Goal: Navigation & Orientation: Find specific page/section

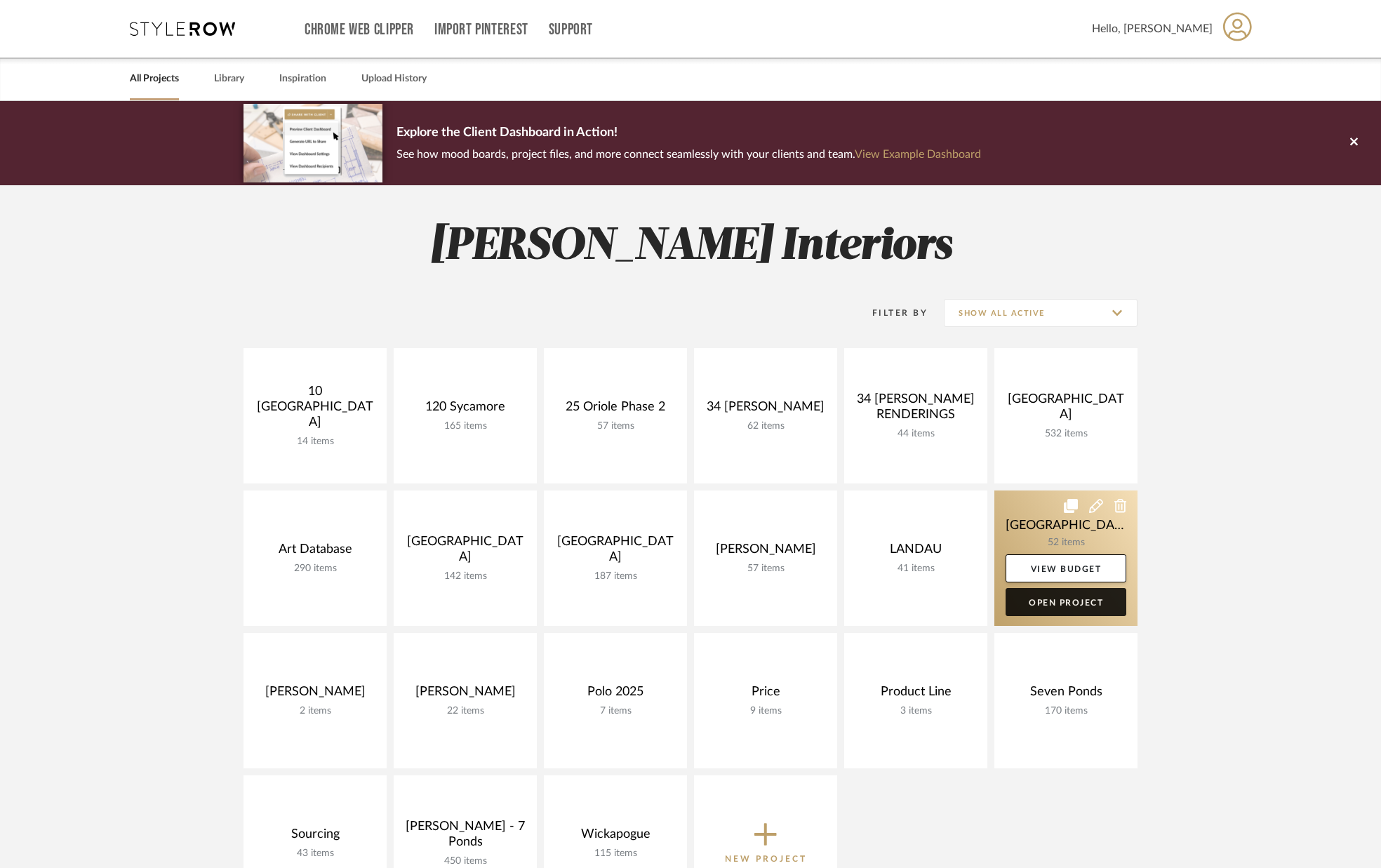
click at [1042, 600] on link "Open Project" at bounding box center [1065, 602] width 121 height 28
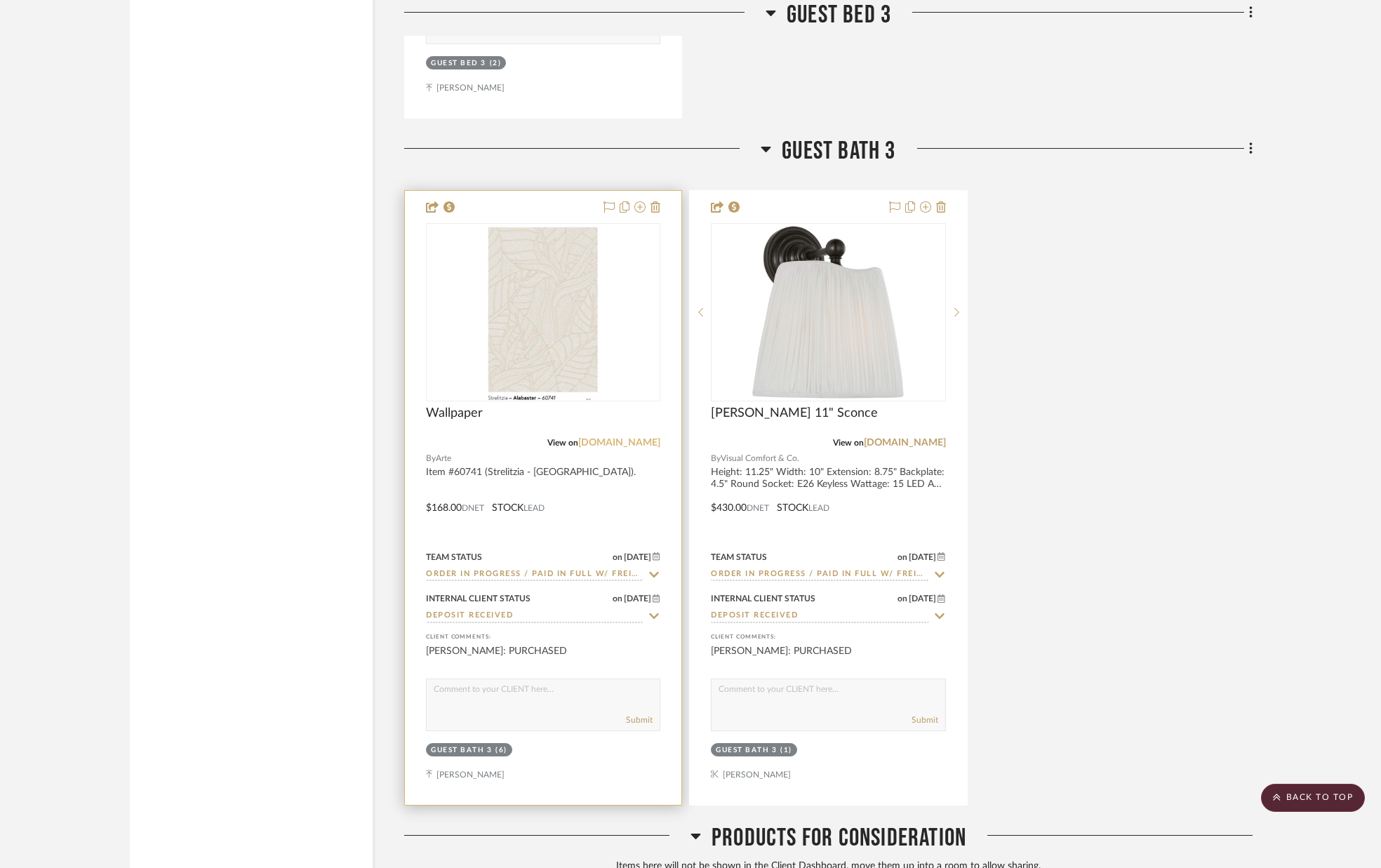
scroll to position [12280, 0]
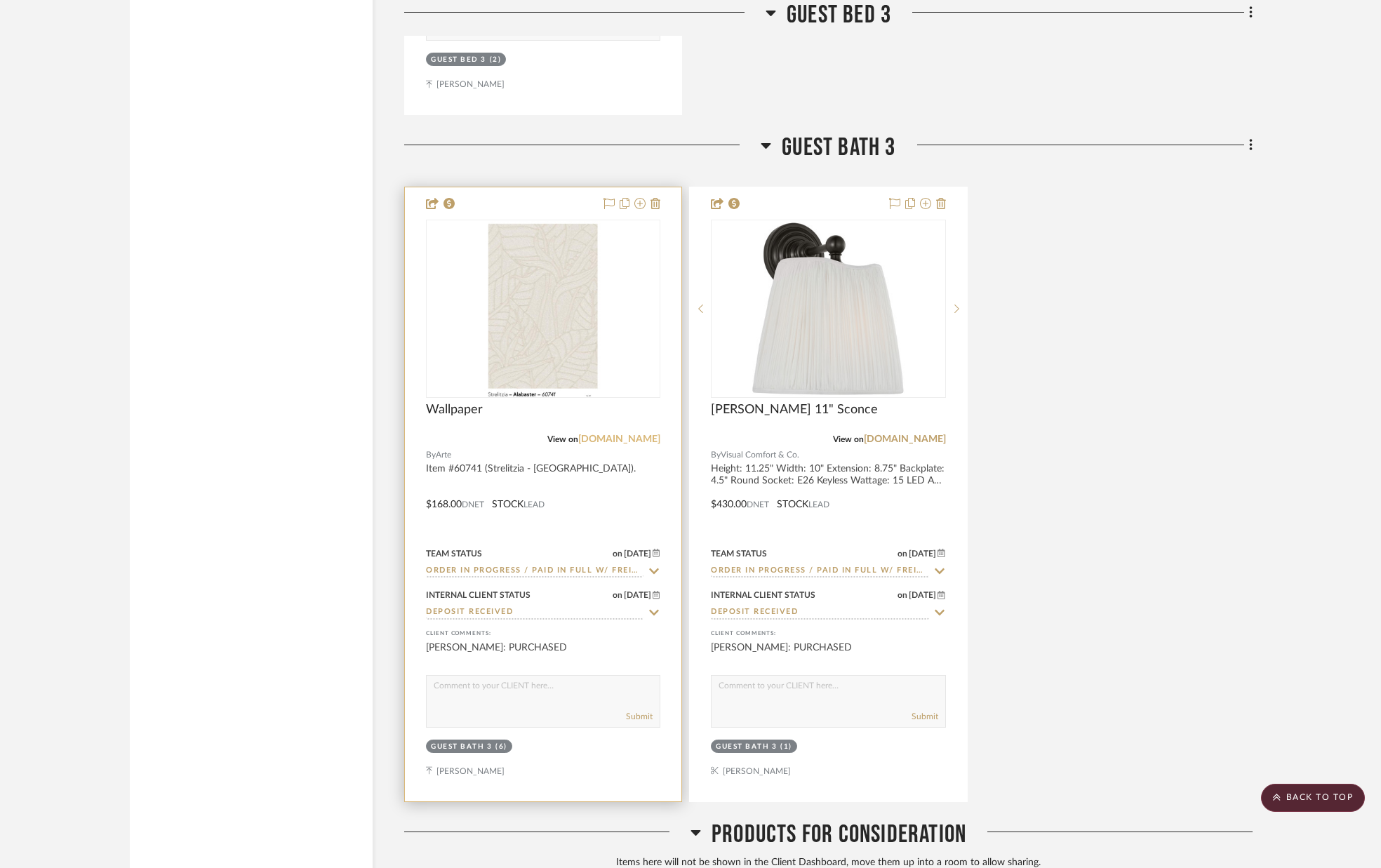
click at [625, 443] on link "[DOMAIN_NAME]" at bounding box center [620, 438] width 82 height 10
click at [540, 310] on img "0" at bounding box center [543, 308] width 118 height 175
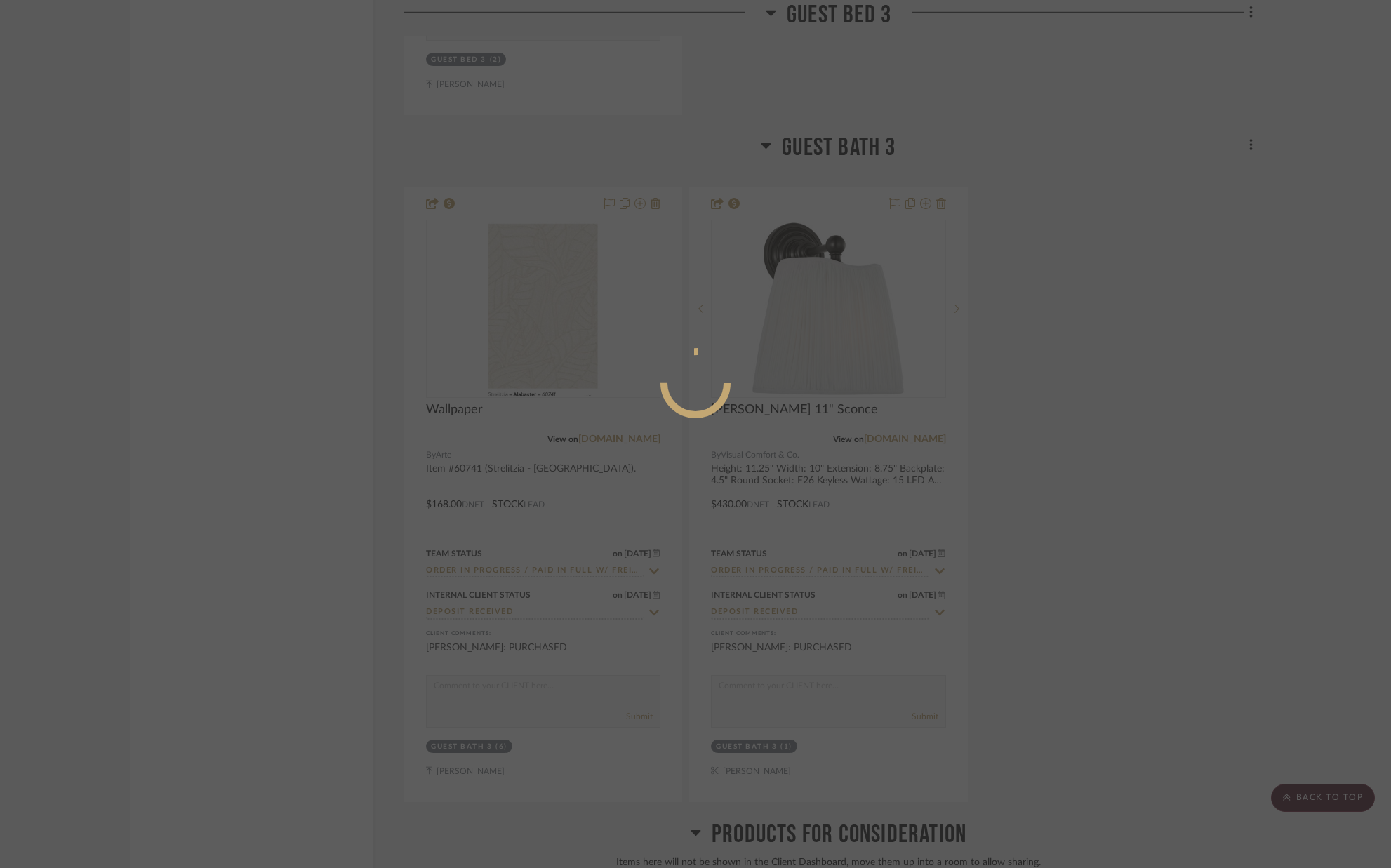
click at [1058, 196] on div at bounding box center [696, 434] width 1391 height 868
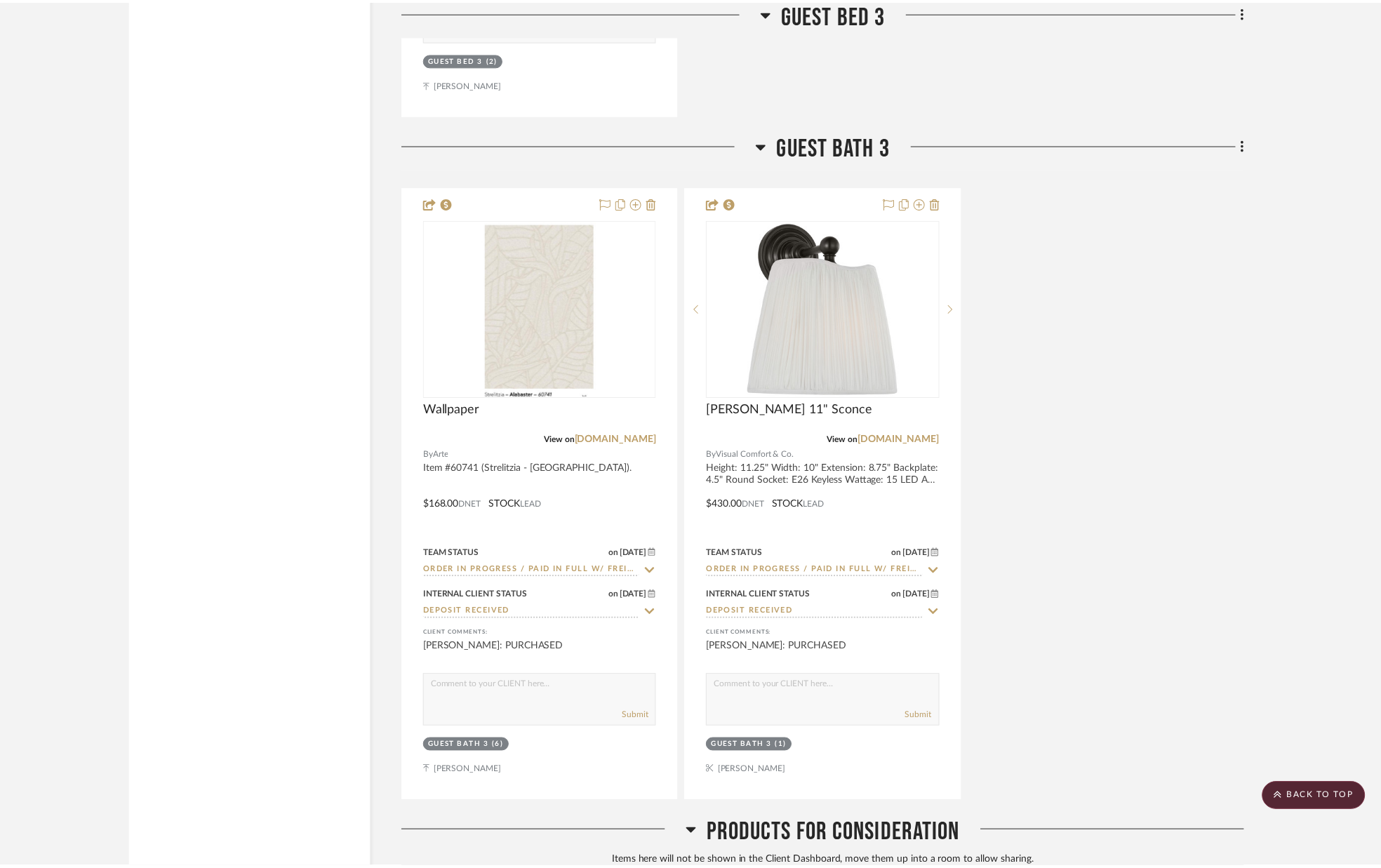
scroll to position [12280, 0]
